Goal: Transaction & Acquisition: Book appointment/travel/reservation

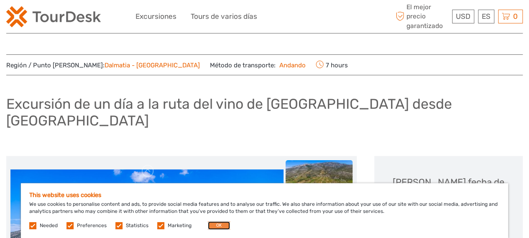
click at [211, 224] on button "OK" at bounding box center [219, 225] width 22 height 8
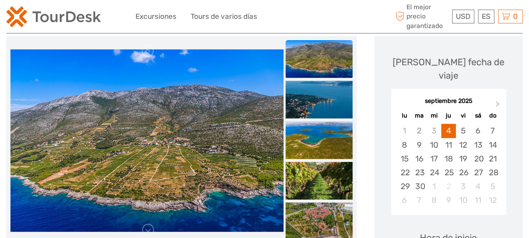
scroll to position [117, 0]
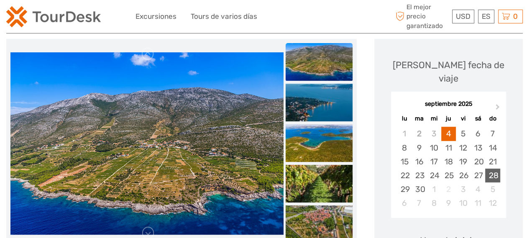
click at [493, 168] on div "28" at bounding box center [492, 175] width 15 height 14
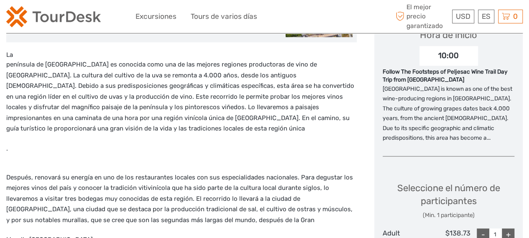
scroll to position [324, 0]
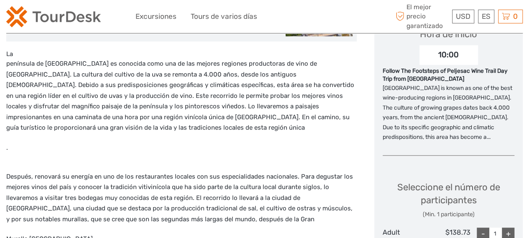
click at [486, 102] on p "[GEOGRAPHIC_DATA] is known as one of the best wine-producing regions in [GEOGRA…" at bounding box center [448, 112] width 132 height 59
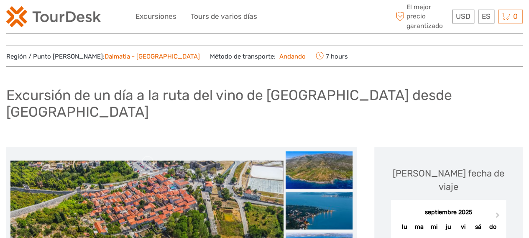
scroll to position [0, 0]
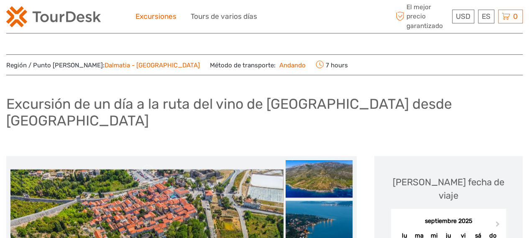
click at [162, 15] on link "Excursiones" at bounding box center [155, 16] width 41 height 12
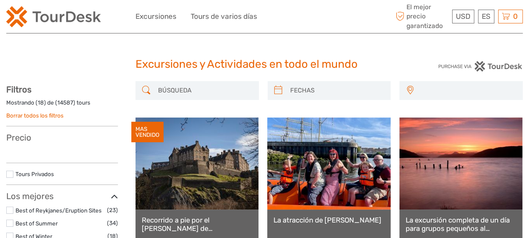
select select
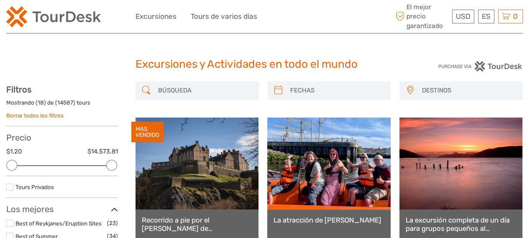
click at [186, 87] on input "search" at bounding box center [205, 90] width 100 height 15
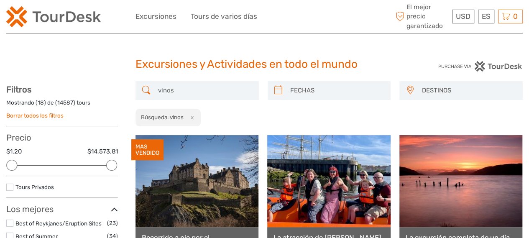
type input "vinos"
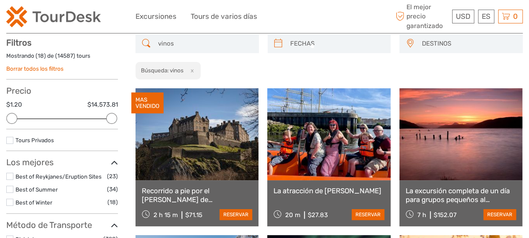
scroll to position [47, 0]
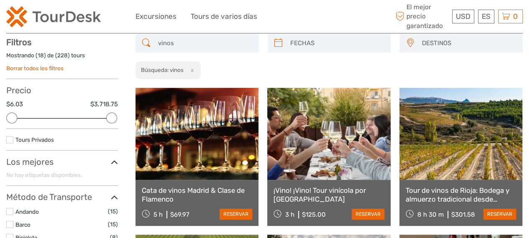
click at [442, 41] on span "DESTINOS" at bounding box center [468, 43] width 101 height 14
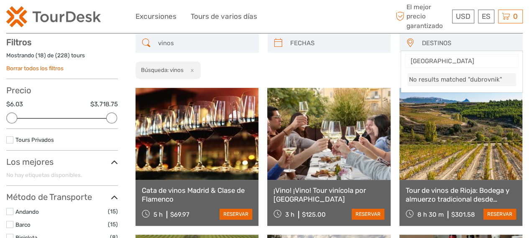
type input "[GEOGRAPHIC_DATA]"
click at [477, 79] on li "No results matched "dubrovnik"" at bounding box center [461, 79] width 109 height 13
